Goal: Find specific page/section: Find specific page/section

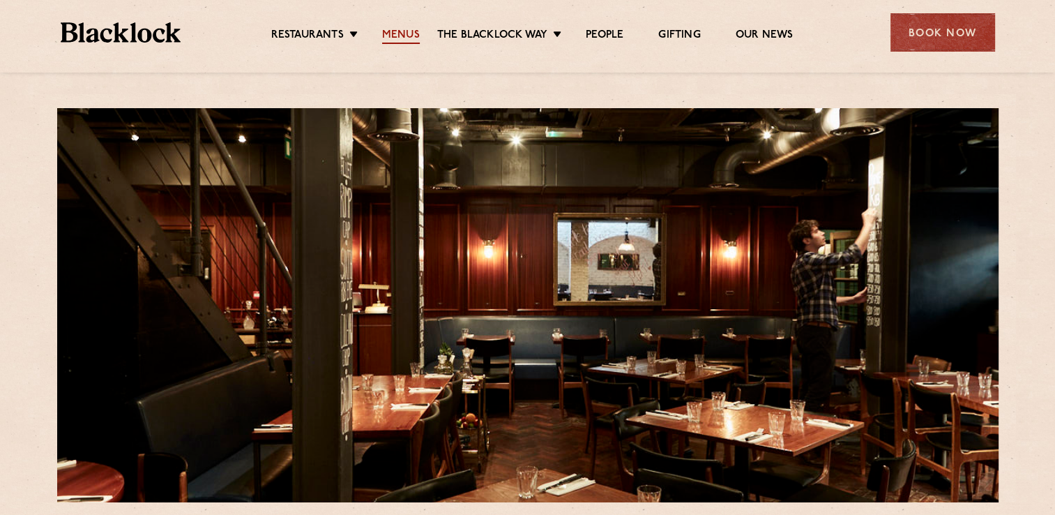
click at [399, 36] on link "Menus" at bounding box center [401, 36] width 38 height 15
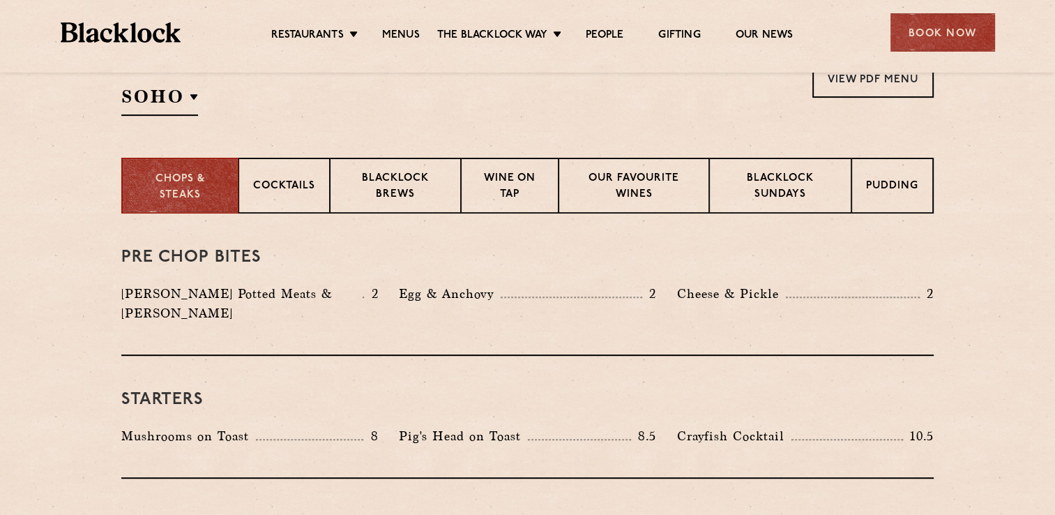
scroll to position [418, 0]
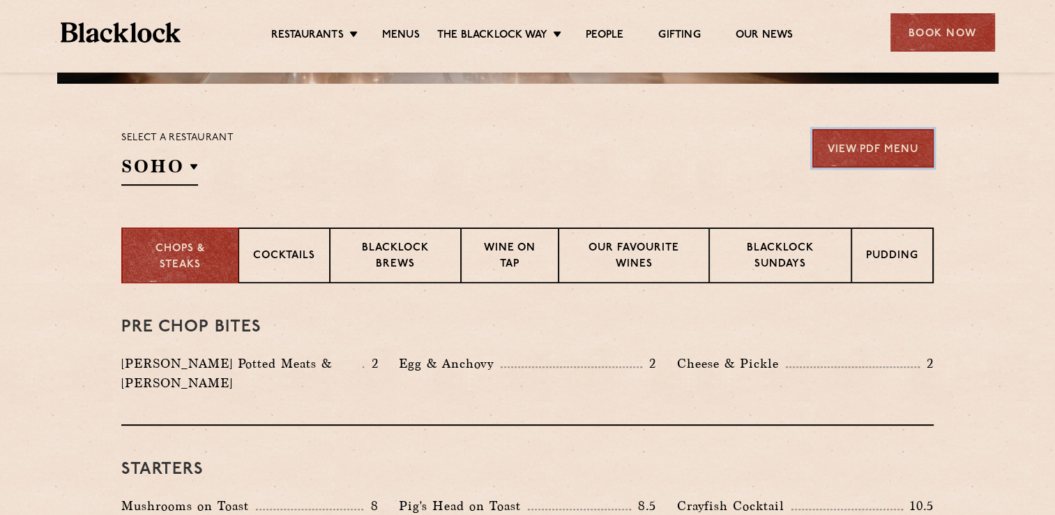
click at [859, 146] on link "View PDF Menu" at bounding box center [872, 148] width 121 height 38
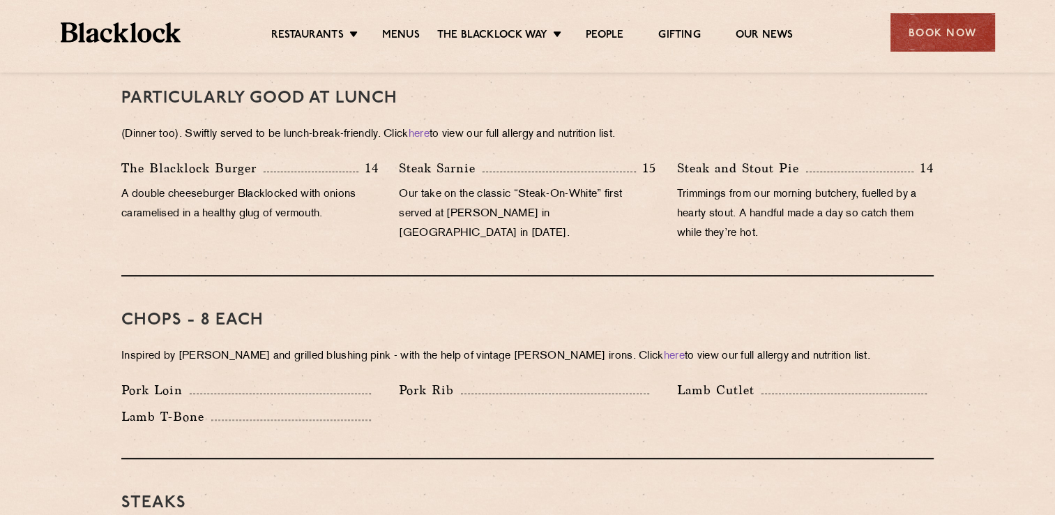
scroll to position [906, 0]
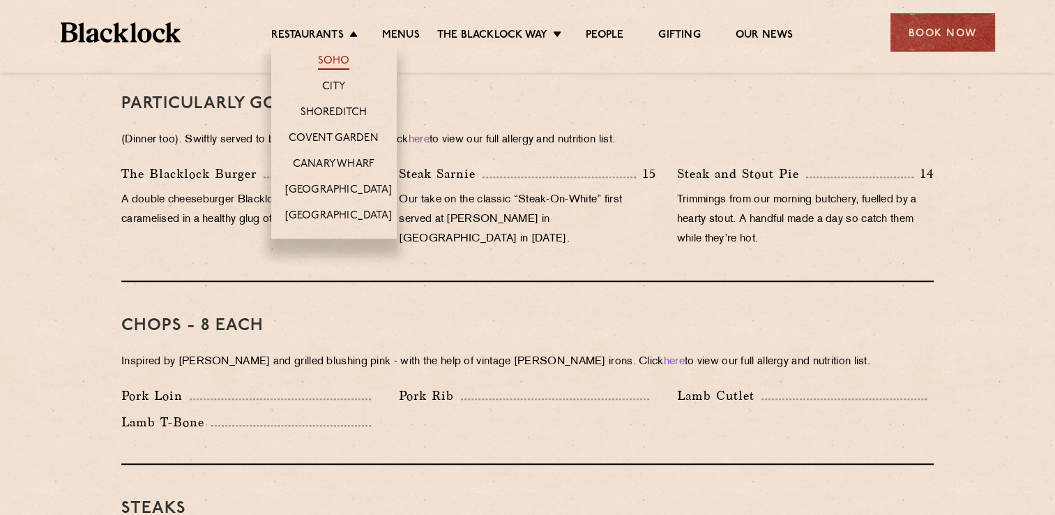
click at [334, 60] on link "Soho" at bounding box center [334, 61] width 32 height 15
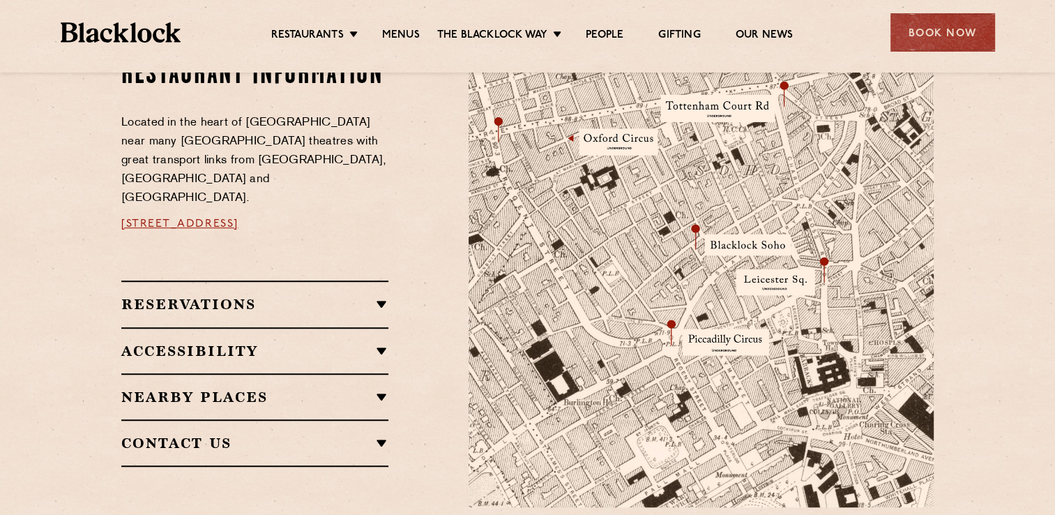
scroll to position [837, 0]
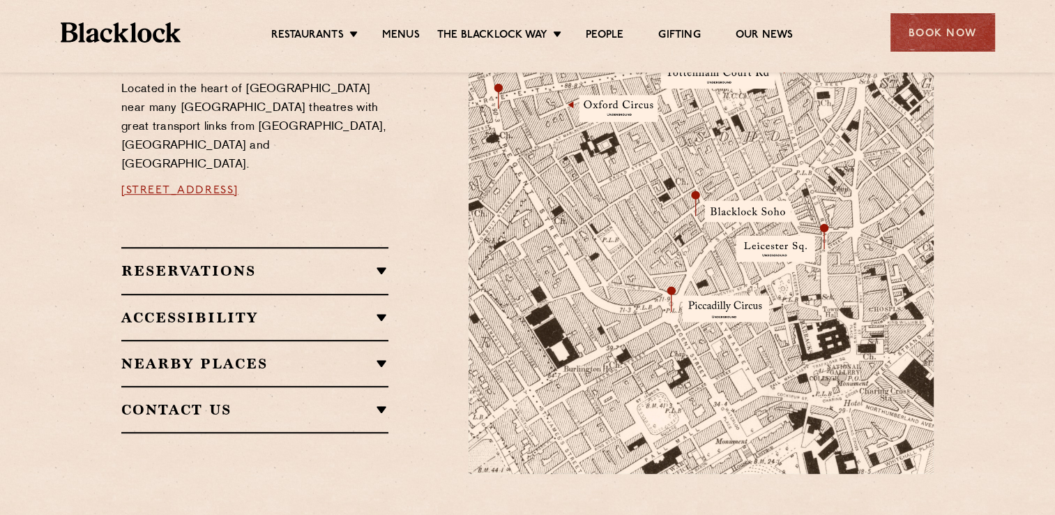
click at [238, 185] on link "[STREET_ADDRESS]" at bounding box center [179, 190] width 117 height 11
